Goal: Check status: Check status

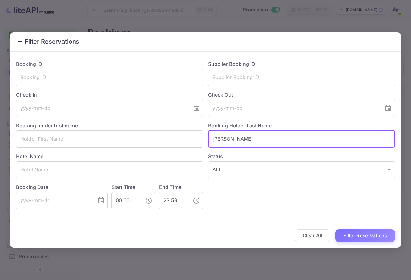
drag, startPoint x: 250, startPoint y: 138, endPoint x: 214, endPoint y: 140, distance: 36.1
click at [212, 141] on input "[PERSON_NAME]" at bounding box center [301, 139] width 187 height 17
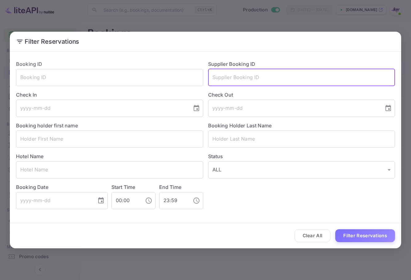
click at [246, 80] on input "text" at bounding box center [301, 77] width 187 height 17
paste input "8210104"
type input "8210104"
click at [350, 227] on div "Clear All Filter Reservations" at bounding box center [205, 236] width 391 height 26
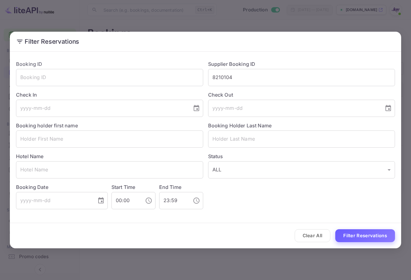
click at [359, 235] on button "Filter Reservations" at bounding box center [365, 235] width 60 height 13
click at [380, 238] on button "Filter Reservations" at bounding box center [365, 235] width 60 height 13
click at [375, 241] on button "Filter Reservations" at bounding box center [365, 235] width 60 height 13
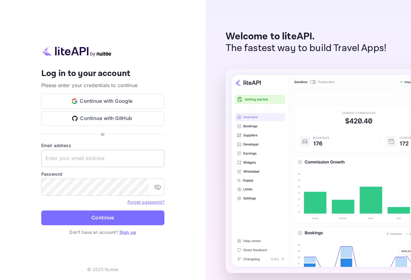
click at [107, 159] on input "text" at bounding box center [102, 158] width 123 height 17
click at [102, 154] on input "text" at bounding box center [102, 158] width 123 height 17
paste input "[EMAIL_ADDRESS][DOMAIN_NAME]"
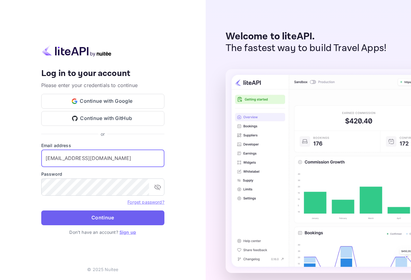
type input "[EMAIL_ADDRESS][DOMAIN_NAME]"
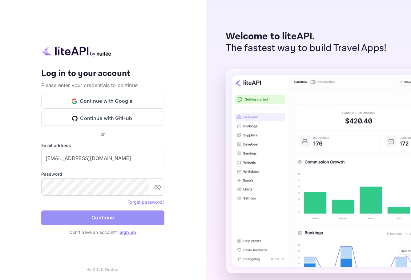
click at [113, 219] on button "Continue" at bounding box center [102, 218] width 123 height 15
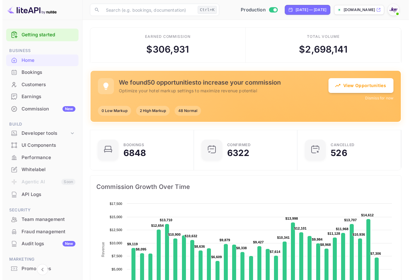
scroll to position [5, 5]
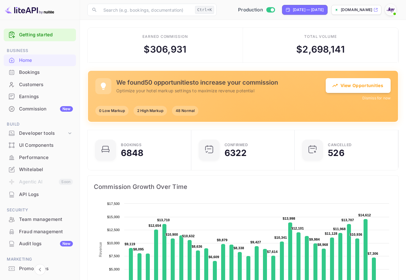
click at [34, 68] on div "Bookings" at bounding box center [40, 73] width 72 height 12
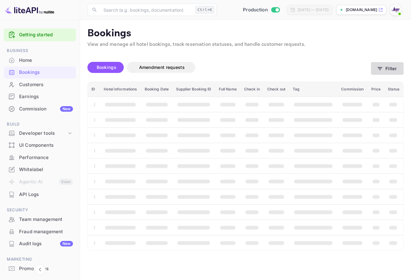
click at [385, 66] on button "Filter" at bounding box center [387, 68] width 33 height 13
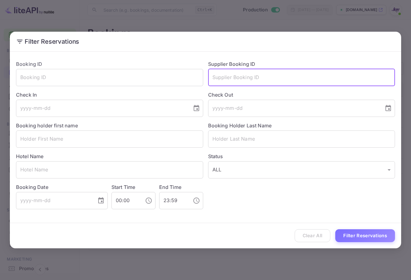
click at [250, 73] on input "text" at bounding box center [301, 77] width 187 height 17
paste input "8210104"
type input "8210104"
click at [376, 248] on div "Clear All Filter Reservations" at bounding box center [205, 236] width 391 height 26
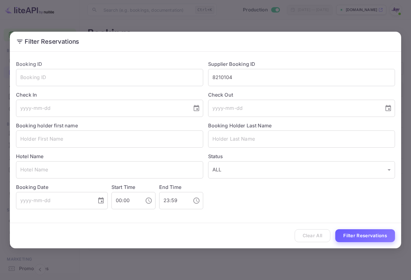
click at [382, 237] on button "Filter Reservations" at bounding box center [365, 235] width 60 height 13
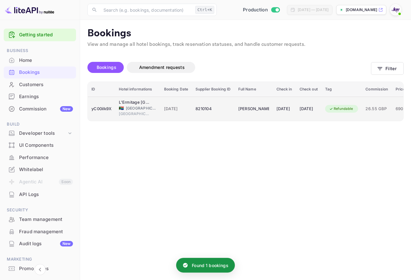
click at [202, 107] on div "8210104" at bounding box center [213, 109] width 35 height 10
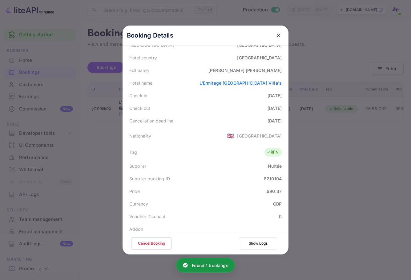
scroll to position [137, 0]
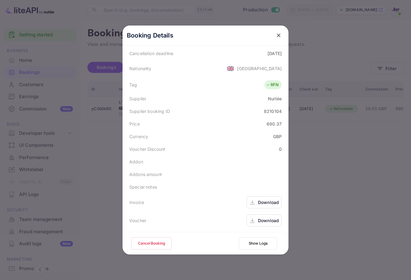
click at [263, 223] on div "Download" at bounding box center [268, 220] width 21 height 6
click at [269, 227] on div "Download" at bounding box center [264, 221] width 35 height 12
